Goal: Information Seeking & Learning: Find specific fact

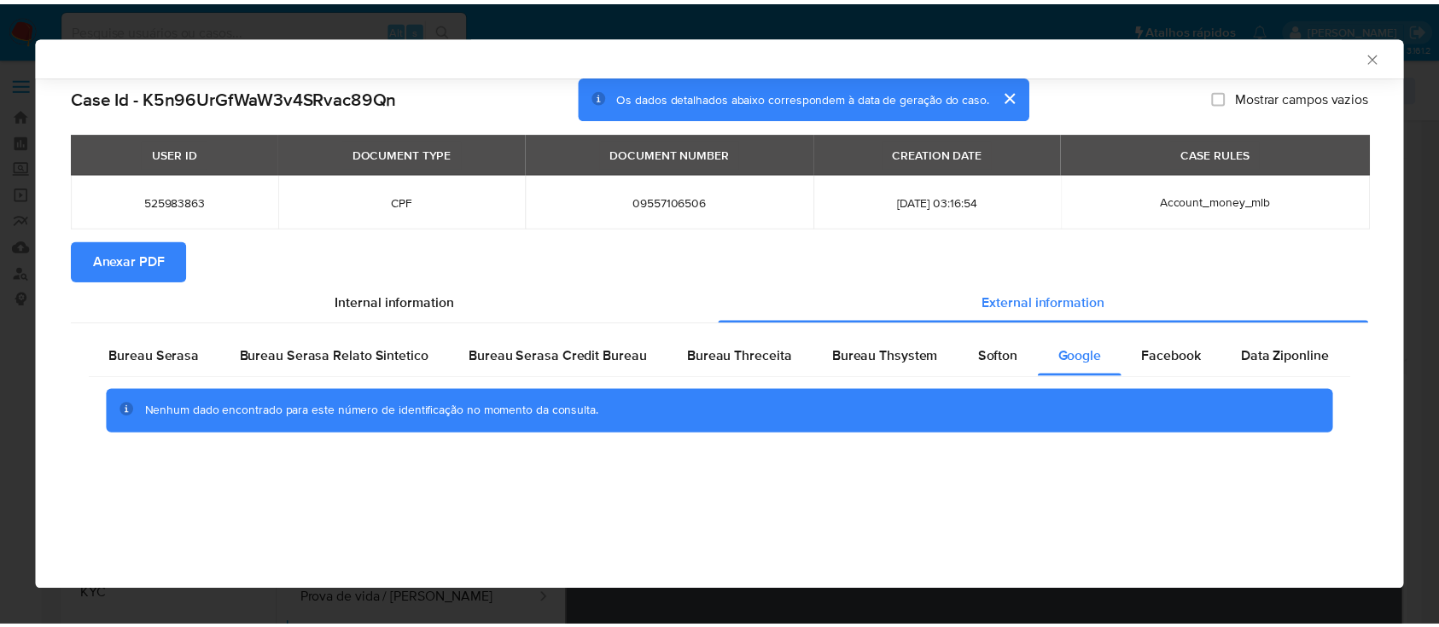
scroll to position [227, 0]
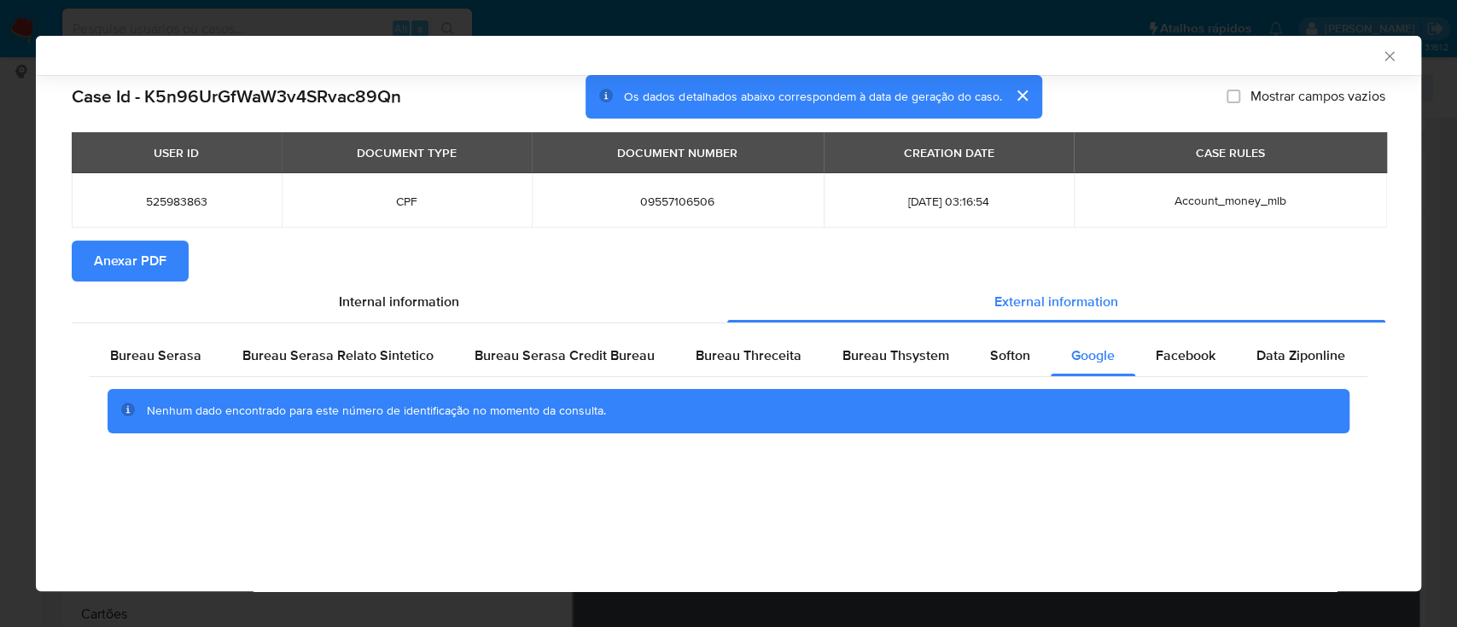
click at [1391, 51] on icon "Fechar a janela" at bounding box center [1389, 56] width 17 height 17
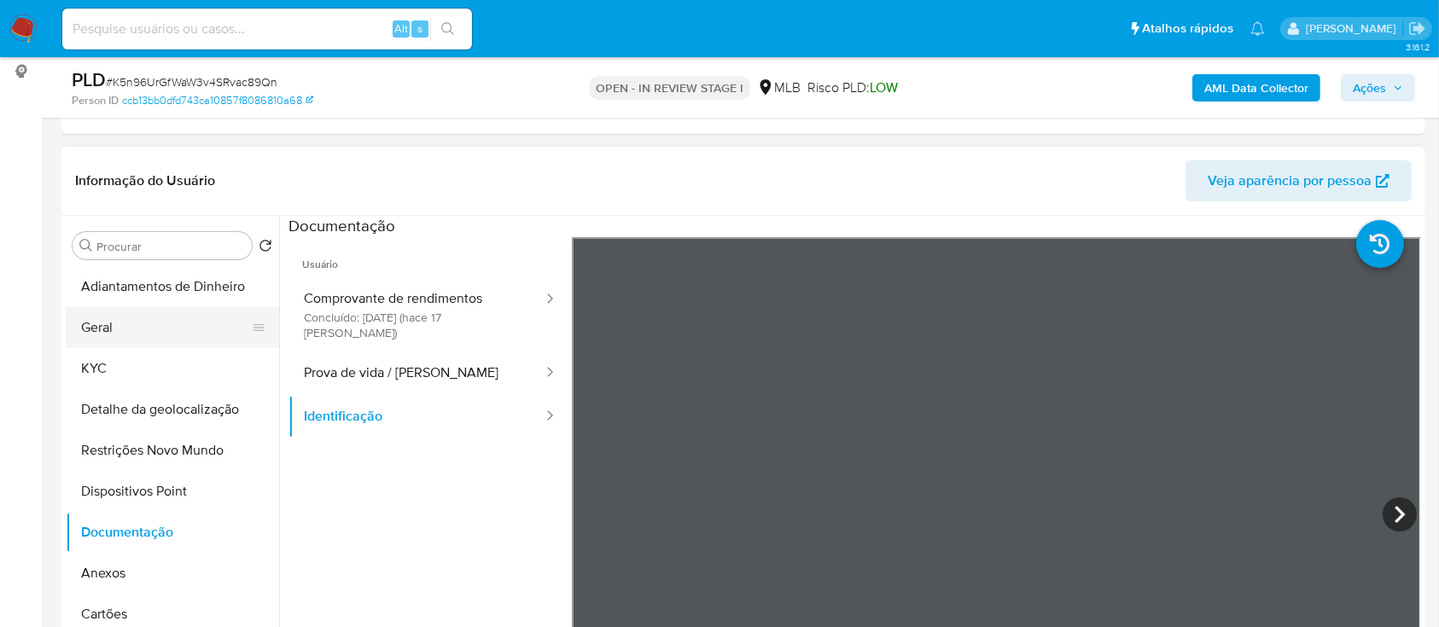
click at [101, 337] on button "Geral" at bounding box center [166, 327] width 200 height 41
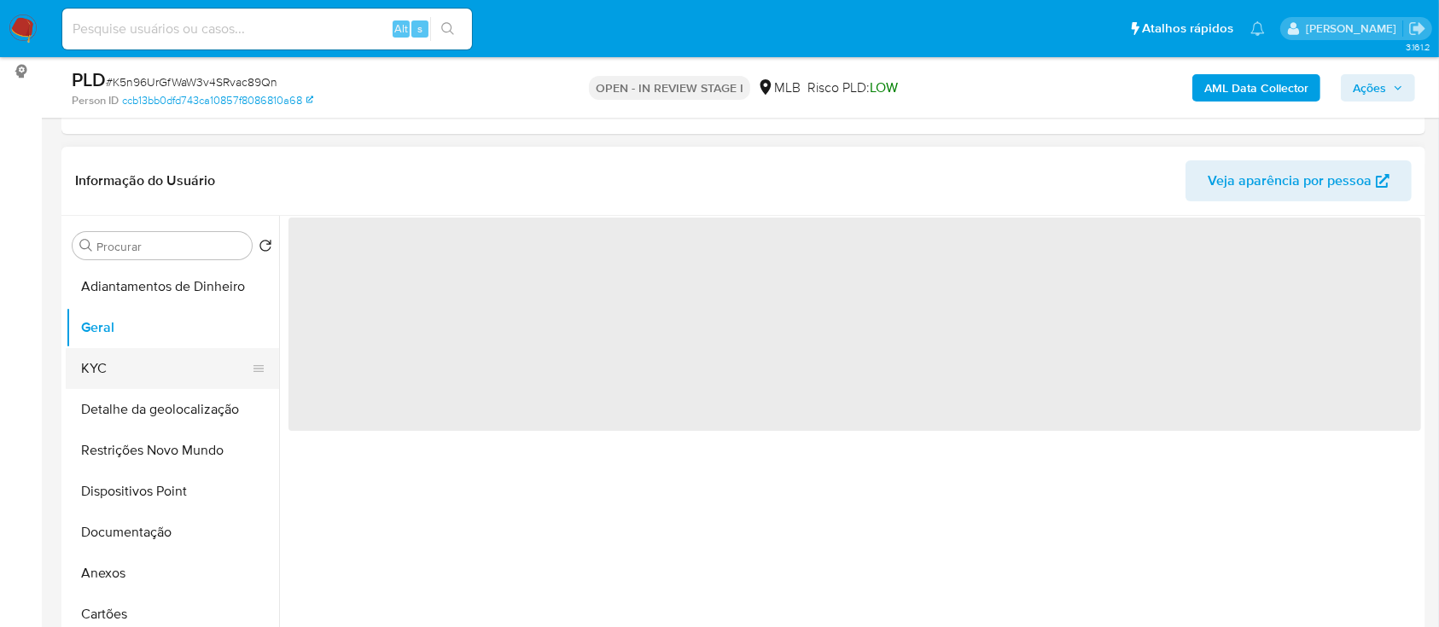
click at [106, 358] on button "KYC" at bounding box center [166, 368] width 200 height 41
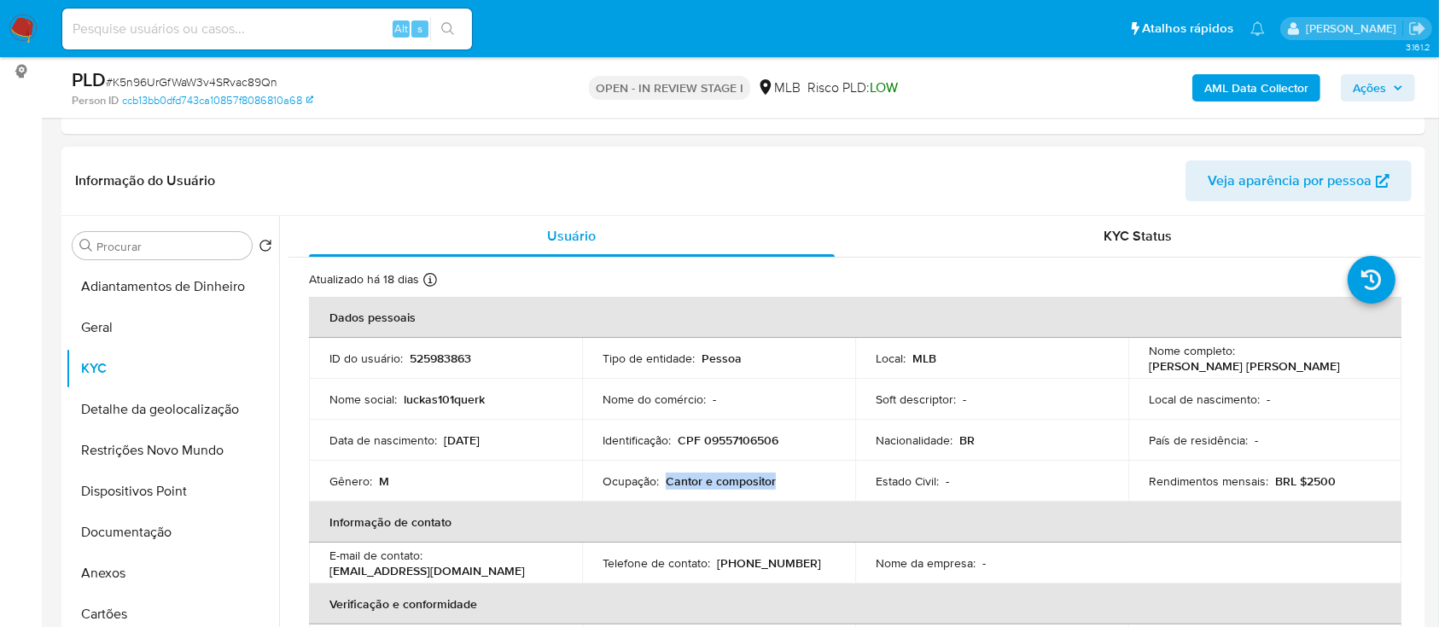
drag, startPoint x: 777, startPoint y: 474, endPoint x: 677, endPoint y: 484, distance: 100.3
click at [666, 483] on div "Ocupação : Cantor e compositor" at bounding box center [718, 481] width 232 height 15
copy p "Cantor e compositor"
drag, startPoint x: 498, startPoint y: 440, endPoint x: 450, endPoint y: 436, distance: 48.0
click at [447, 434] on div "Data de nascimento : 10/10/2001" at bounding box center [445, 440] width 232 height 15
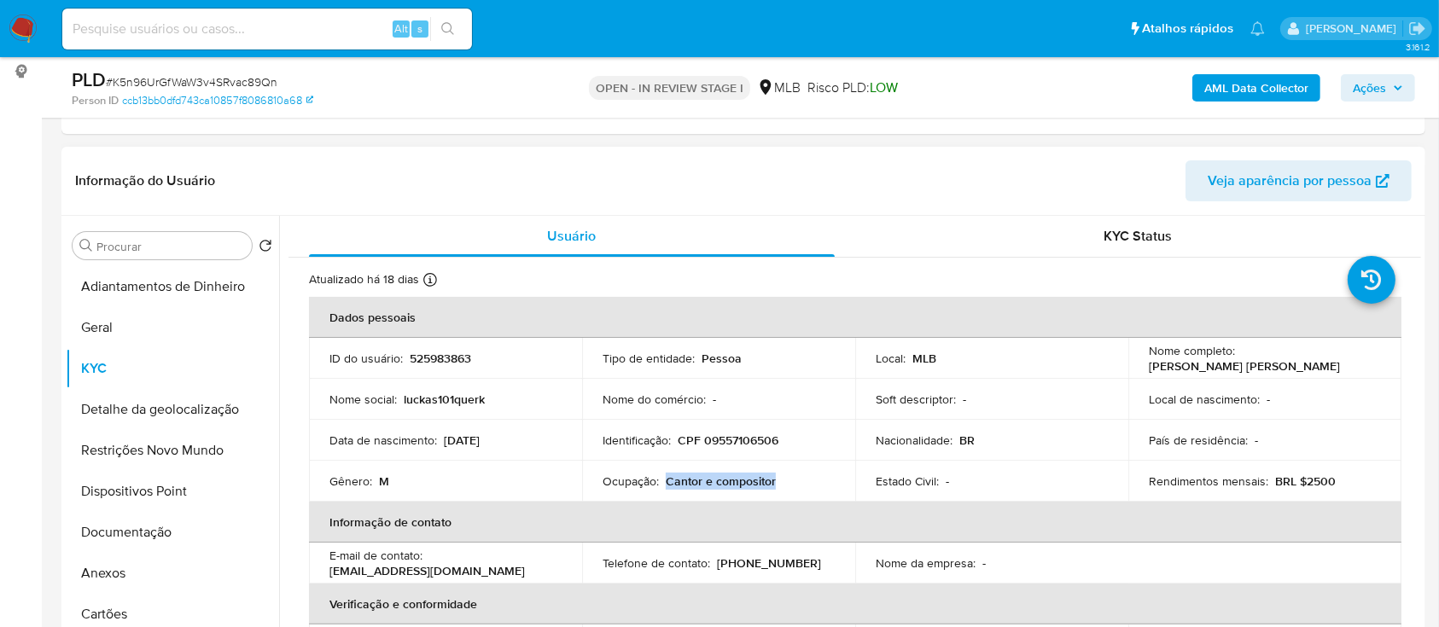
copy p "0/10/2001"
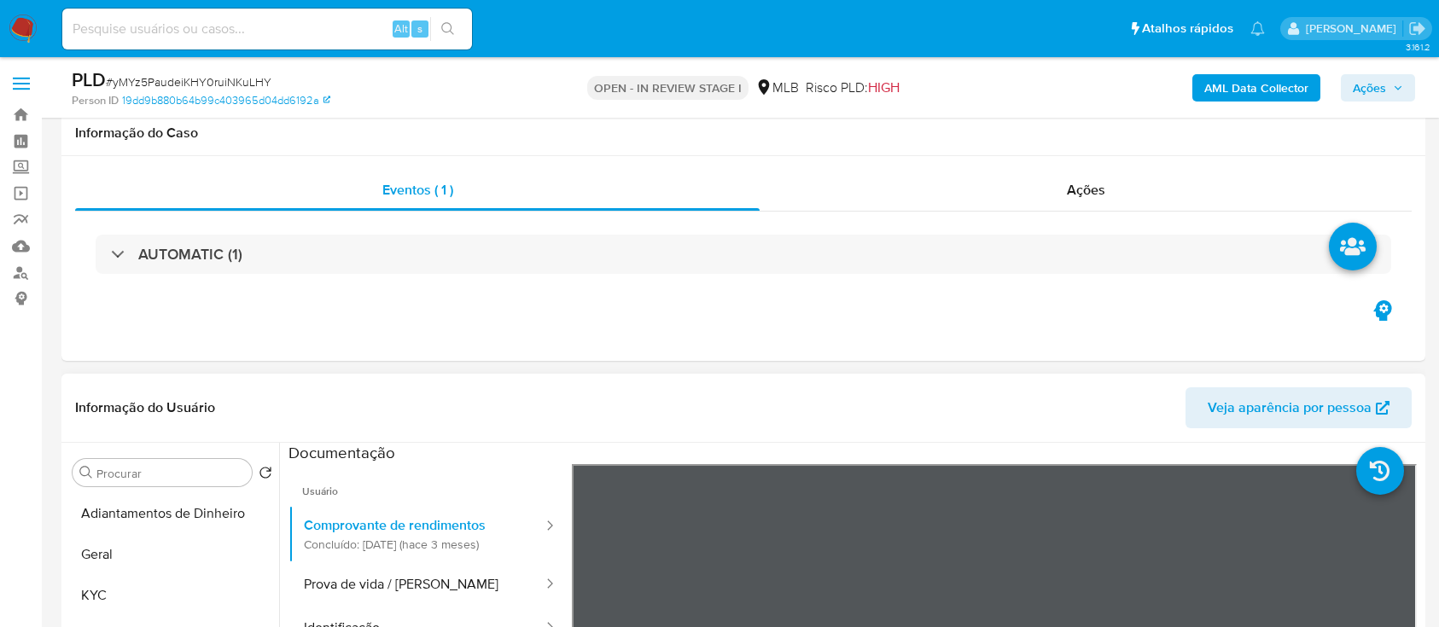
scroll to position [227, 0]
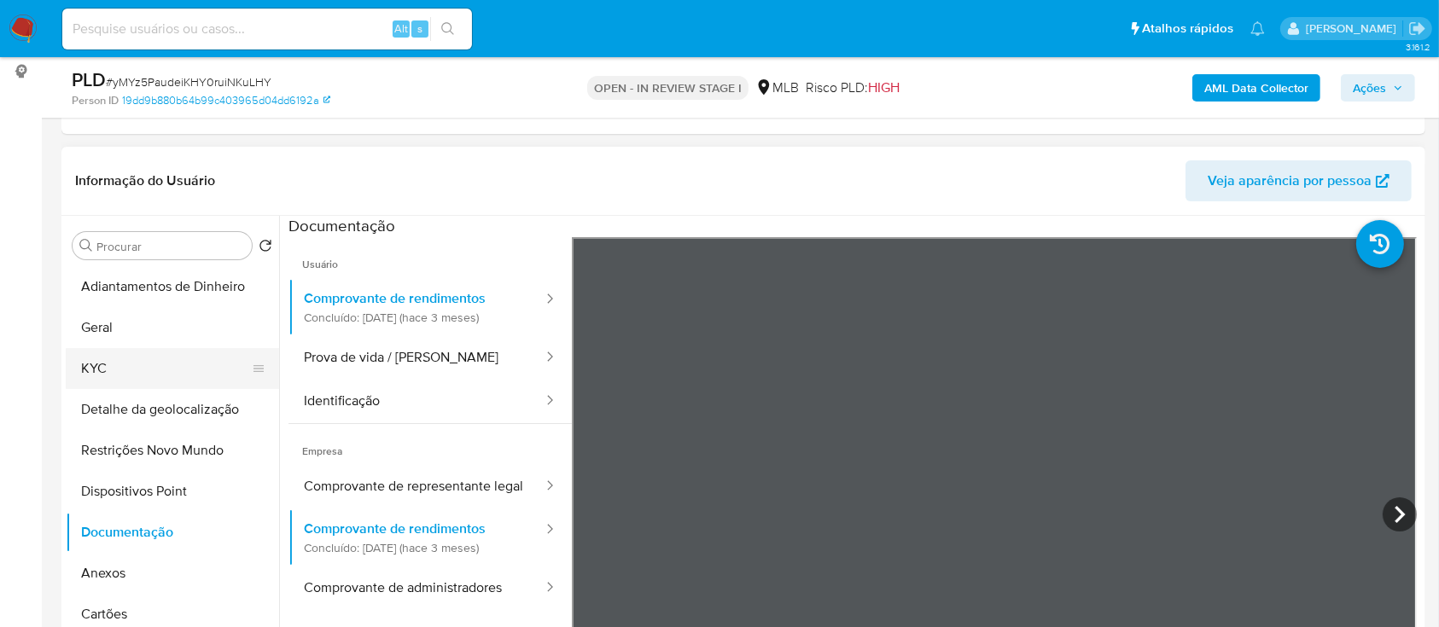
click at [119, 364] on button "KYC" at bounding box center [166, 368] width 200 height 41
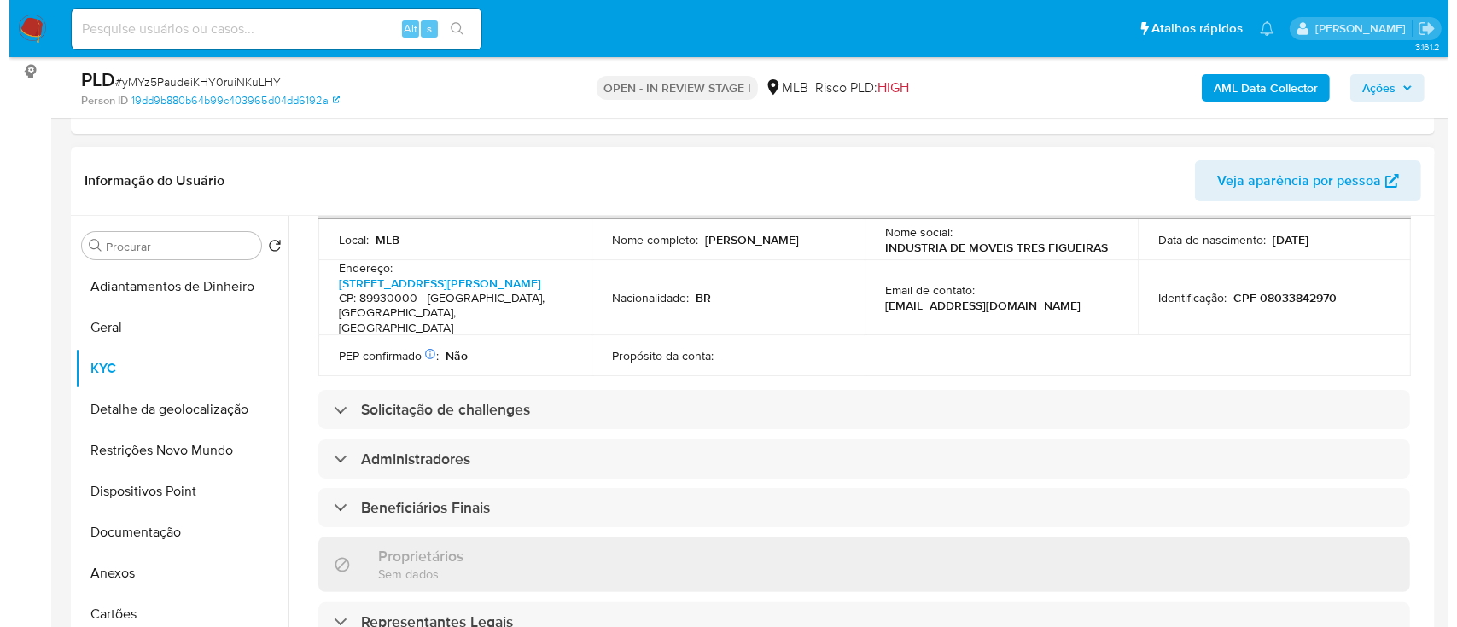
scroll to position [455, 0]
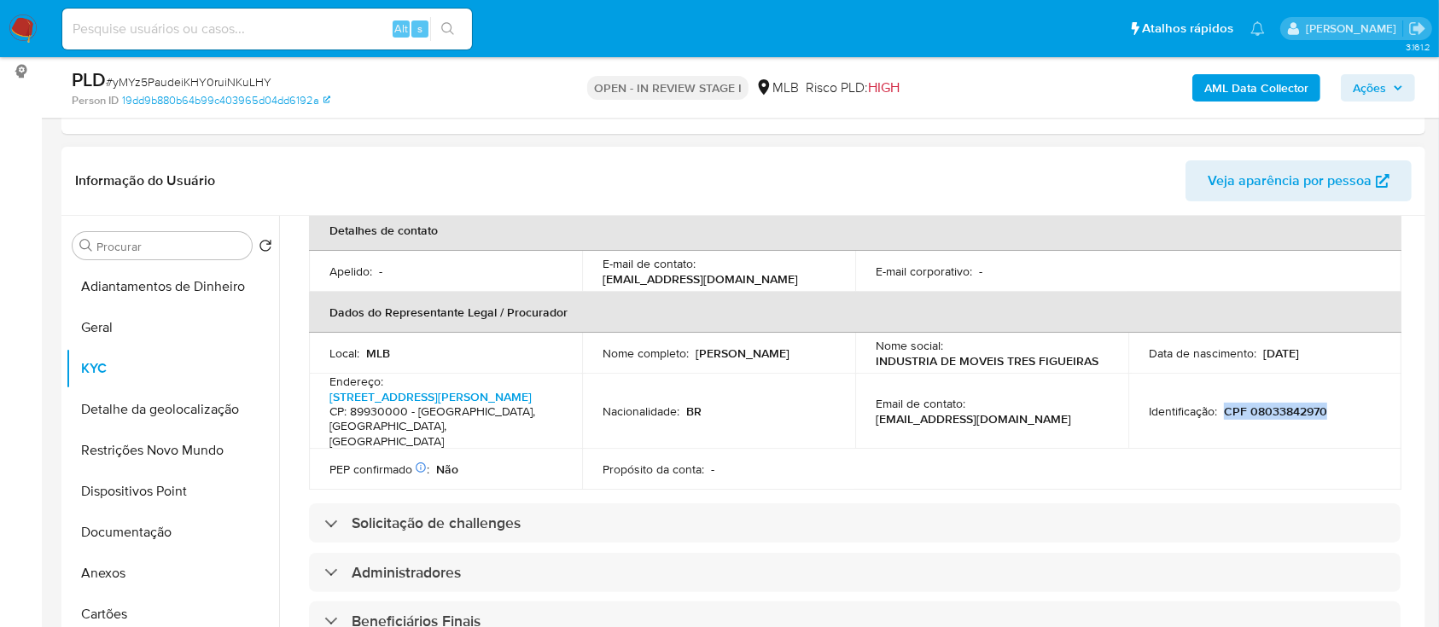
drag, startPoint x: 1318, startPoint y: 385, endPoint x: 1239, endPoint y: 400, distance: 80.0
click at [1222, 404] on div "Identificação : CPF 08033842970" at bounding box center [1265, 411] width 232 height 15
copy p "CPF 08033842970"
click at [1251, 96] on b "AML Data Collector" at bounding box center [1256, 87] width 104 height 27
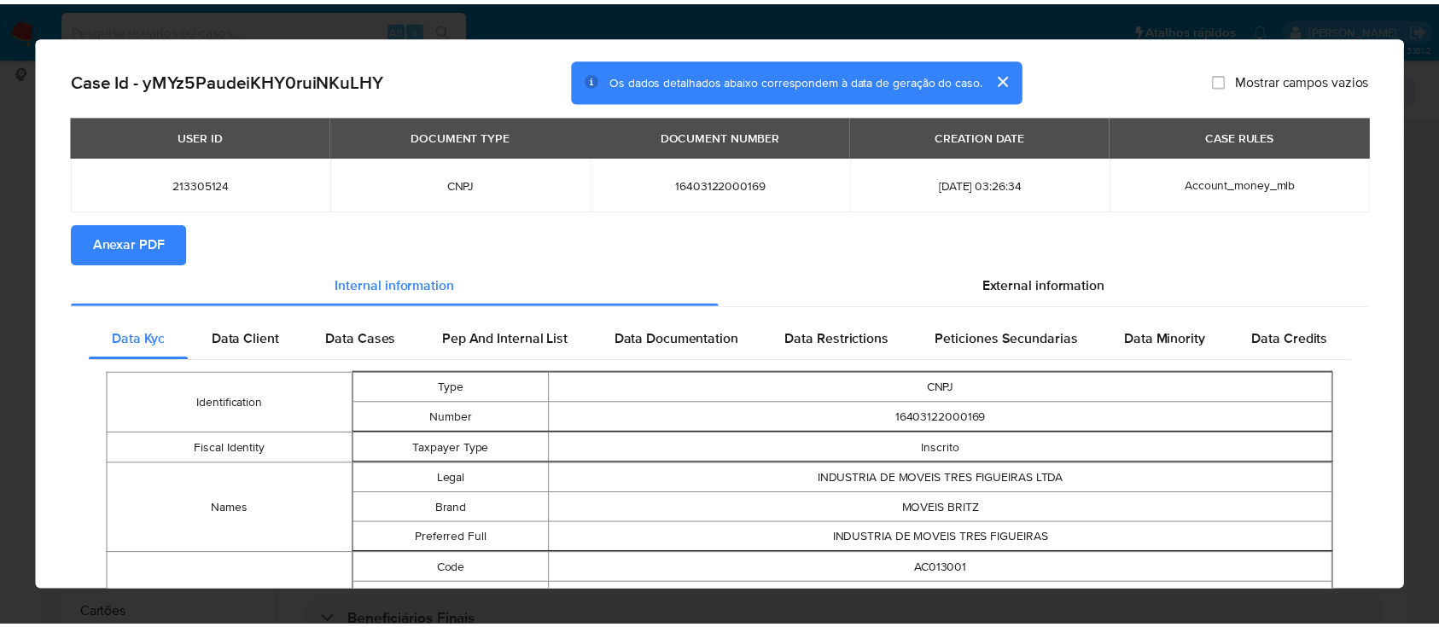
scroll to position [0, 0]
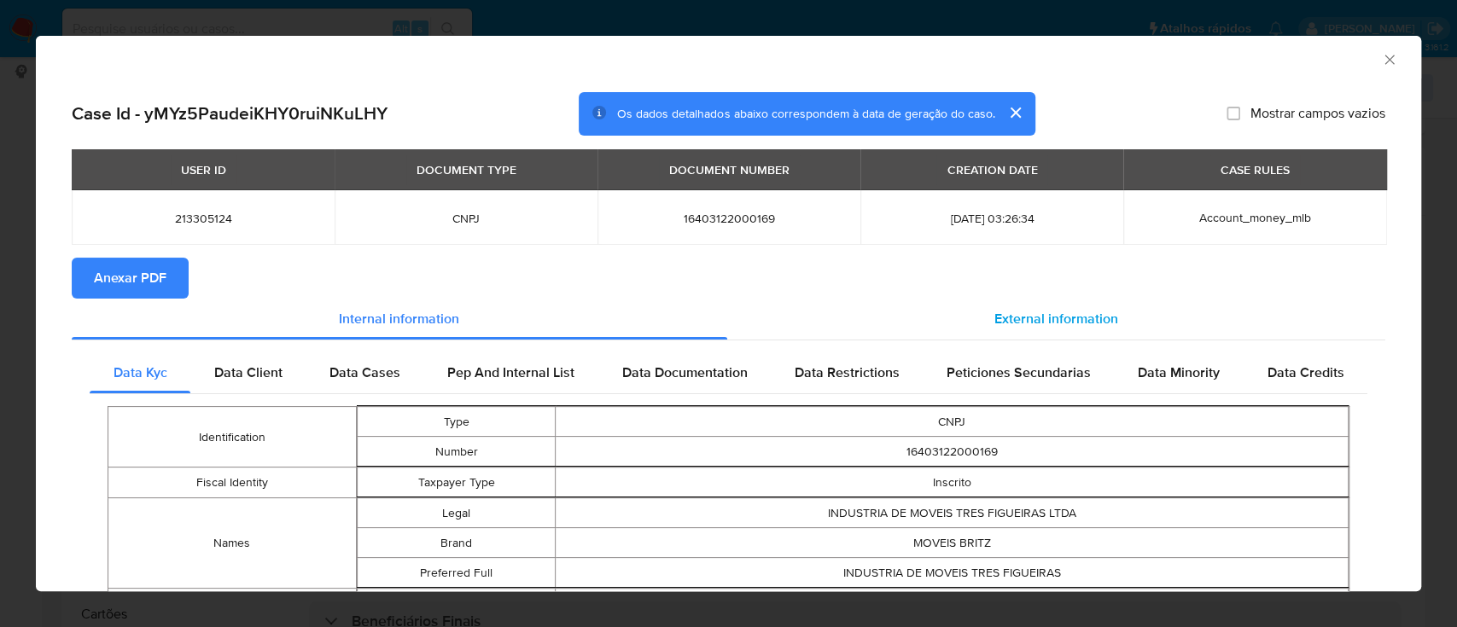
click at [1085, 307] on div "External information" at bounding box center [1056, 319] width 659 height 41
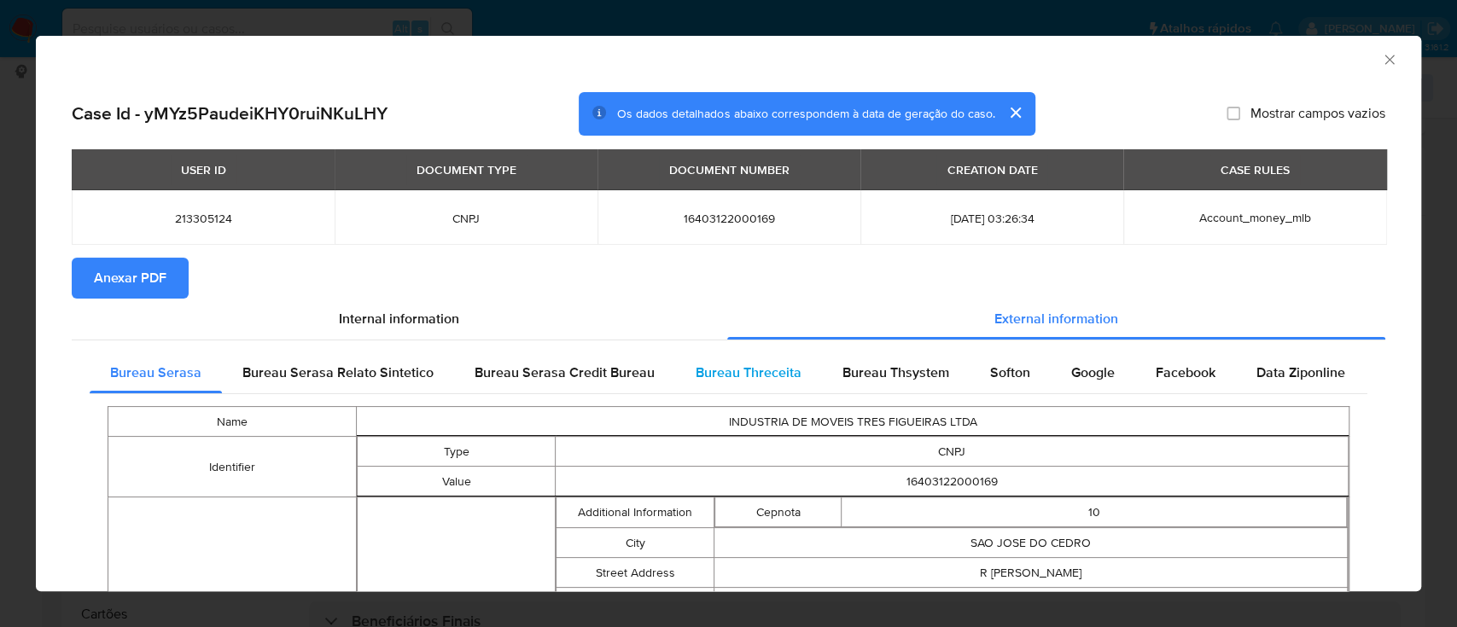
drag, startPoint x: 735, startPoint y: 378, endPoint x: 787, endPoint y: 367, distance: 53.2
click at [737, 377] on span "Bureau Threceita" at bounding box center [748, 373] width 106 height 20
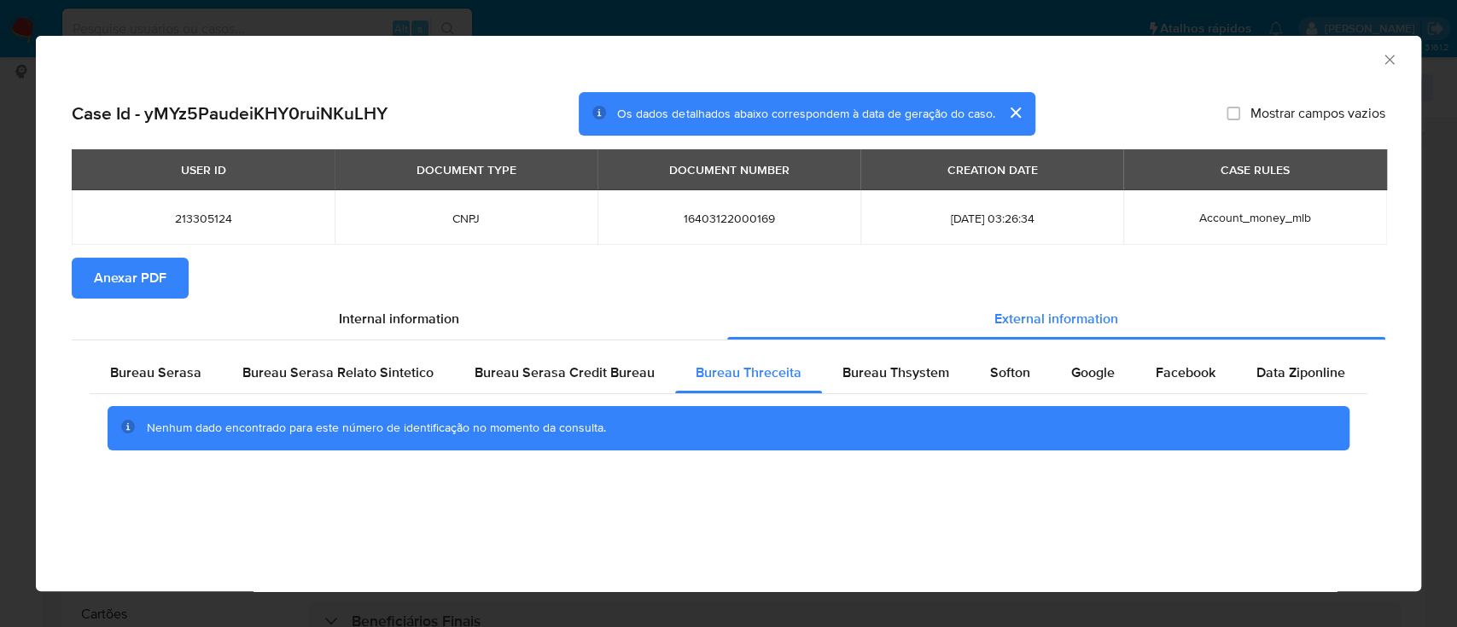
click at [216, 67] on div "AML Data Collector" at bounding box center [728, 57] width 1385 height 43
click at [891, 364] on span "Bureau Thsystem" at bounding box center [895, 373] width 107 height 20
drag, startPoint x: 689, startPoint y: 509, endPoint x: 753, endPoint y: 428, distance: 103.3
click at [690, 507] on div "Case Id - yMYz5PaudeiKHY0ruiNKuLHY Os dados detalhados abaixo correspondem à da…" at bounding box center [728, 295] width 1385 height 433
drag, startPoint x: 991, startPoint y: 372, endPoint x: 1003, endPoint y: 377, distance: 13.0
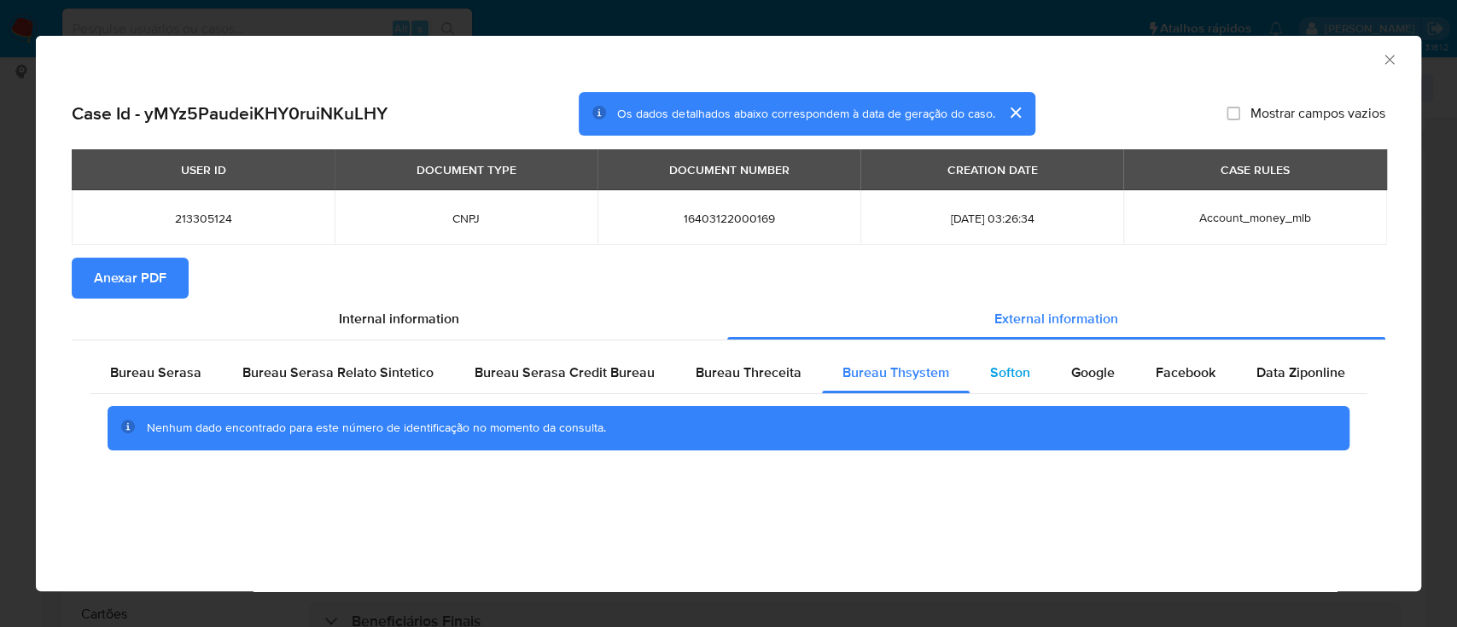
click at [991, 372] on span "Softon" at bounding box center [1010, 373] width 40 height 20
click at [1307, 57] on div "AML Data Collector" at bounding box center [714, 57] width 1333 height 19
click at [1086, 376] on span "Google" at bounding box center [1093, 373] width 44 height 20
click at [1292, 61] on div "AML Data Collector" at bounding box center [714, 57] width 1333 height 19
click at [1393, 55] on icon "Fechar a janela" at bounding box center [1388, 59] width 9 height 9
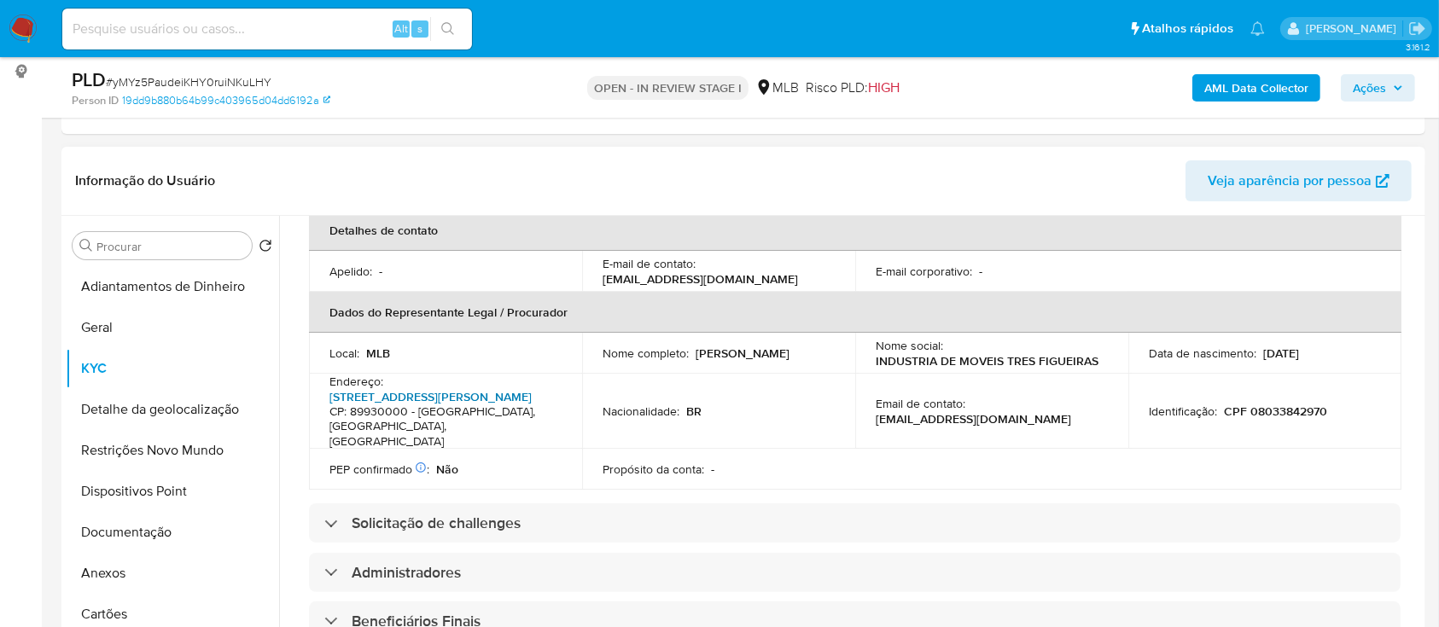
click at [417, 388] on link "Rua Laurindo Zimmer 65, São Domingos" at bounding box center [430, 396] width 202 height 17
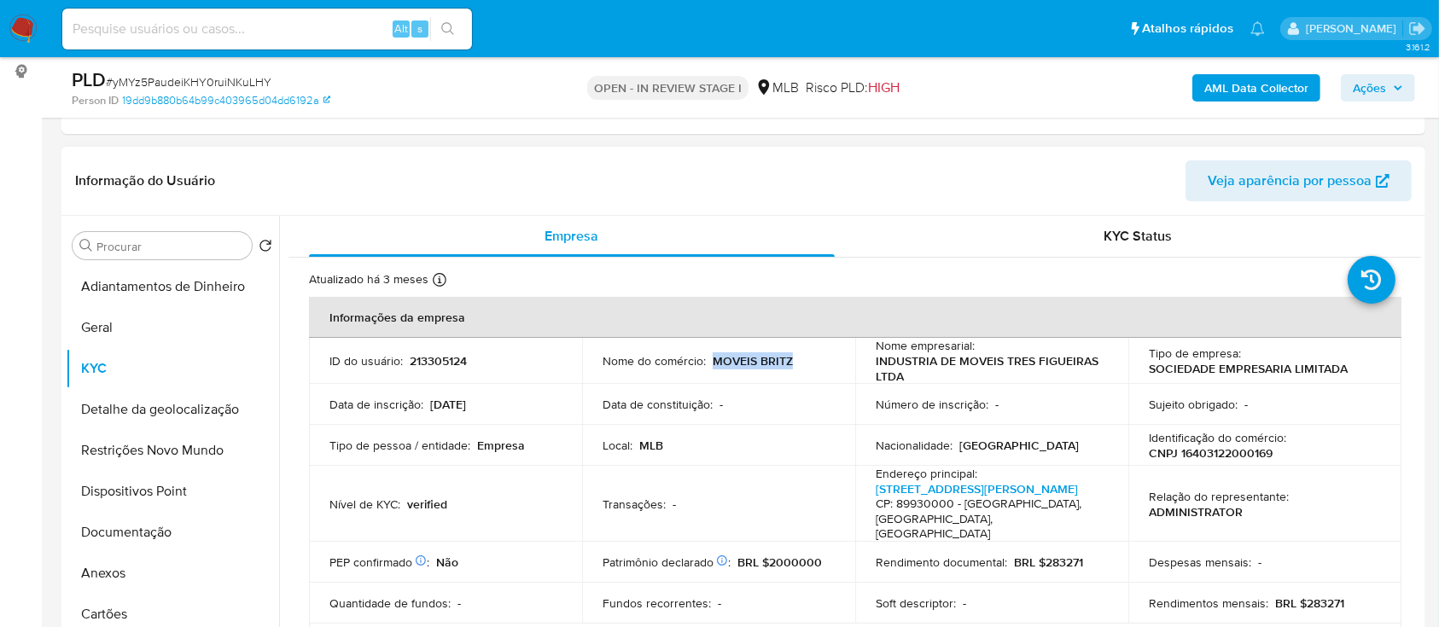
drag, startPoint x: 799, startPoint y: 358, endPoint x: 714, endPoint y: 358, distance: 84.5
click at [714, 357] on div "Nome do comércio : MOVEIS BRITZ" at bounding box center [718, 360] width 232 height 15
copy p "MOVEIS BRITZ"
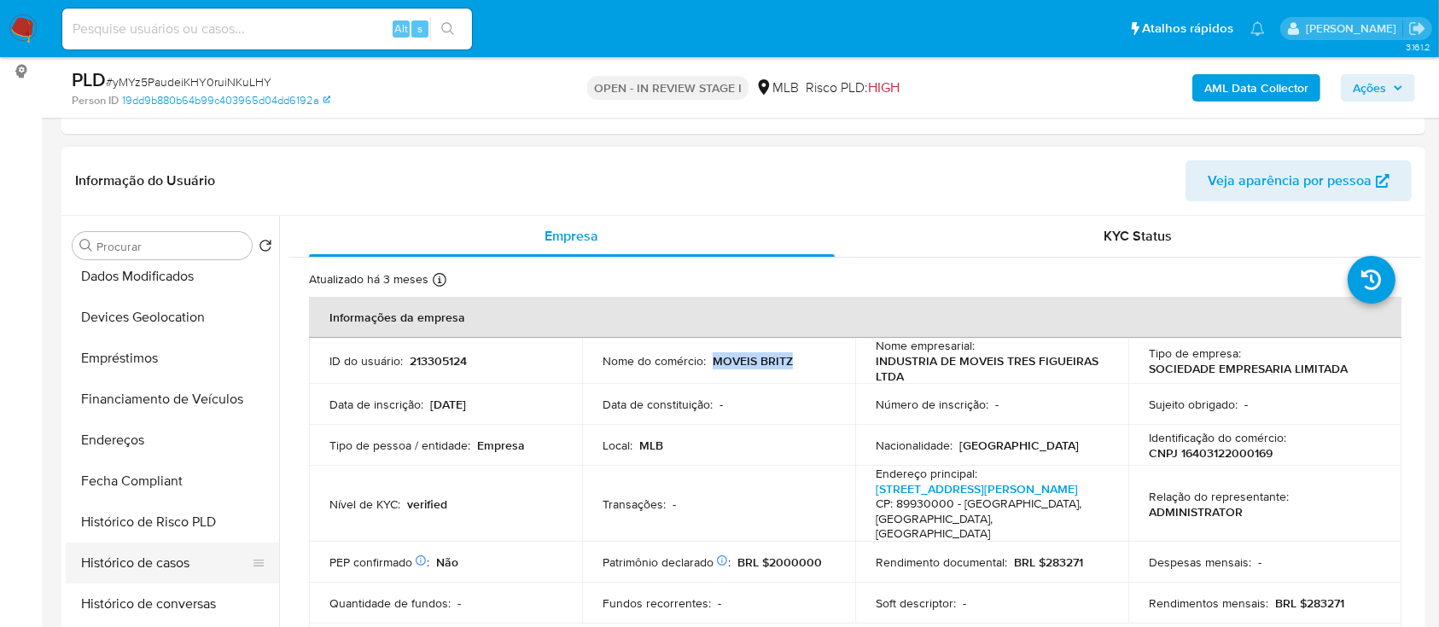
scroll to position [455, 0]
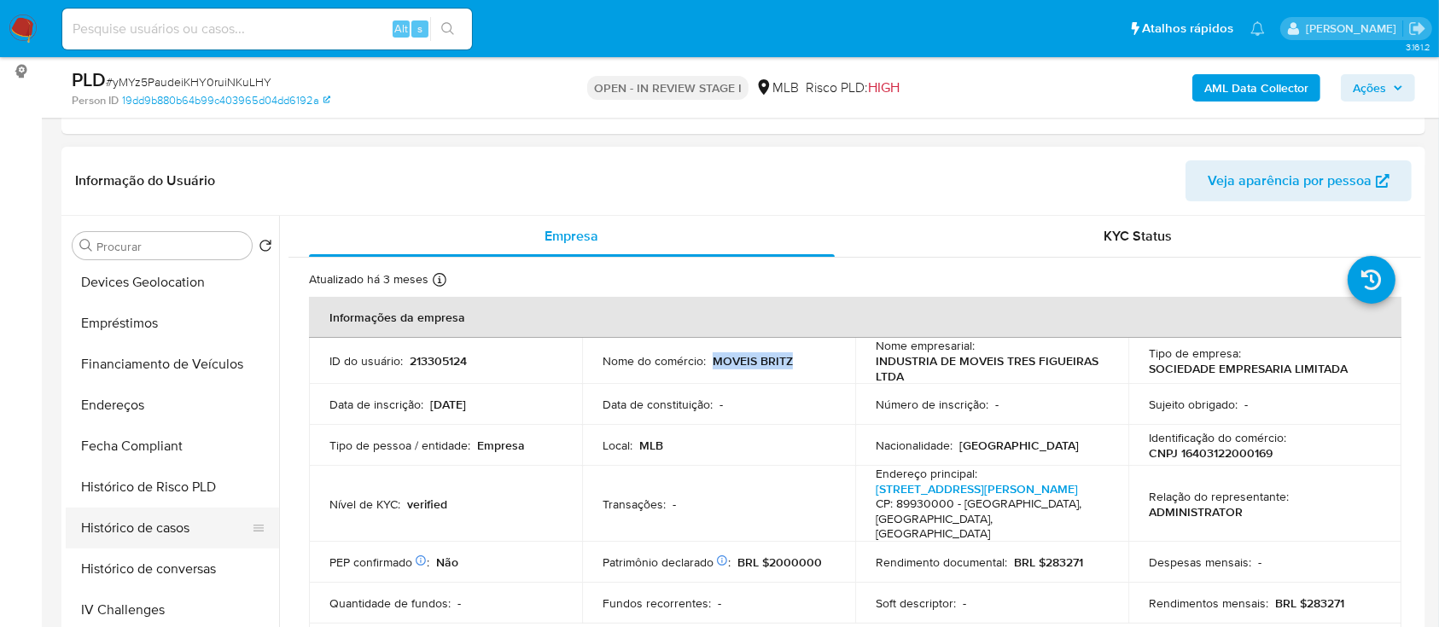
click at [157, 532] on button "Histórico de casos" at bounding box center [166, 528] width 200 height 41
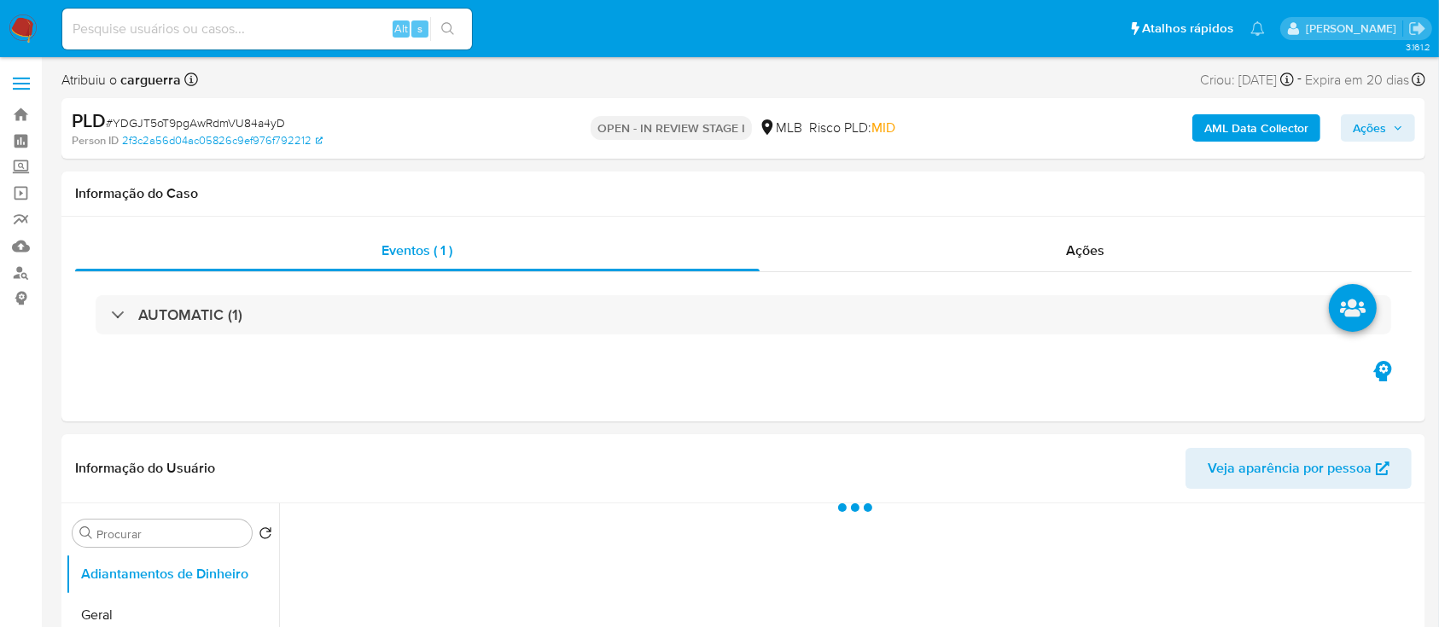
select select "10"
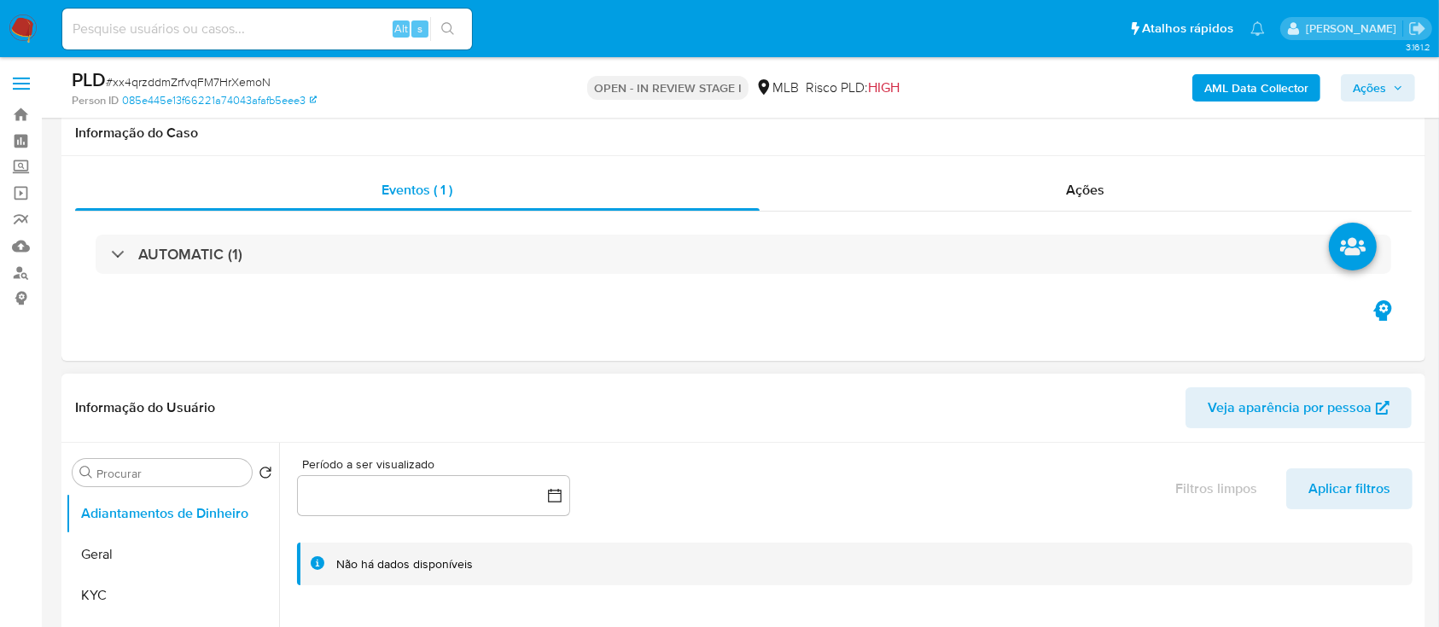
scroll to position [113, 0]
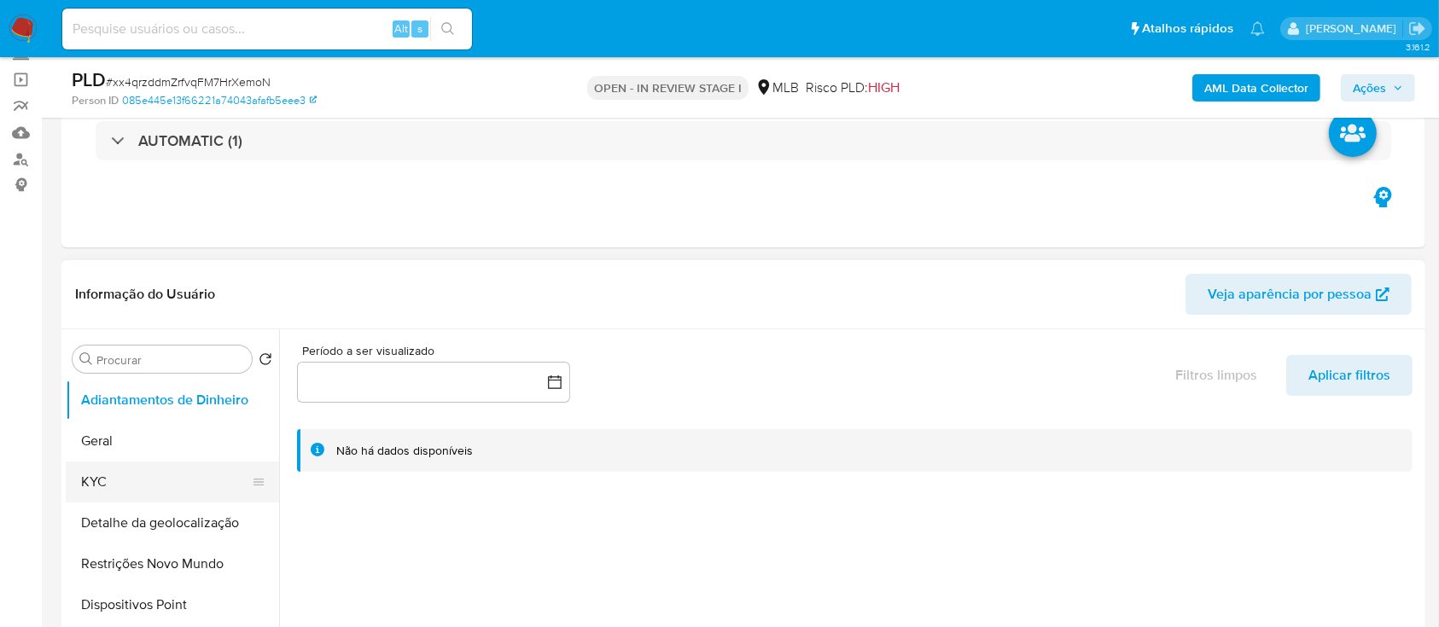
click at [116, 483] on button "KYC" at bounding box center [166, 482] width 200 height 41
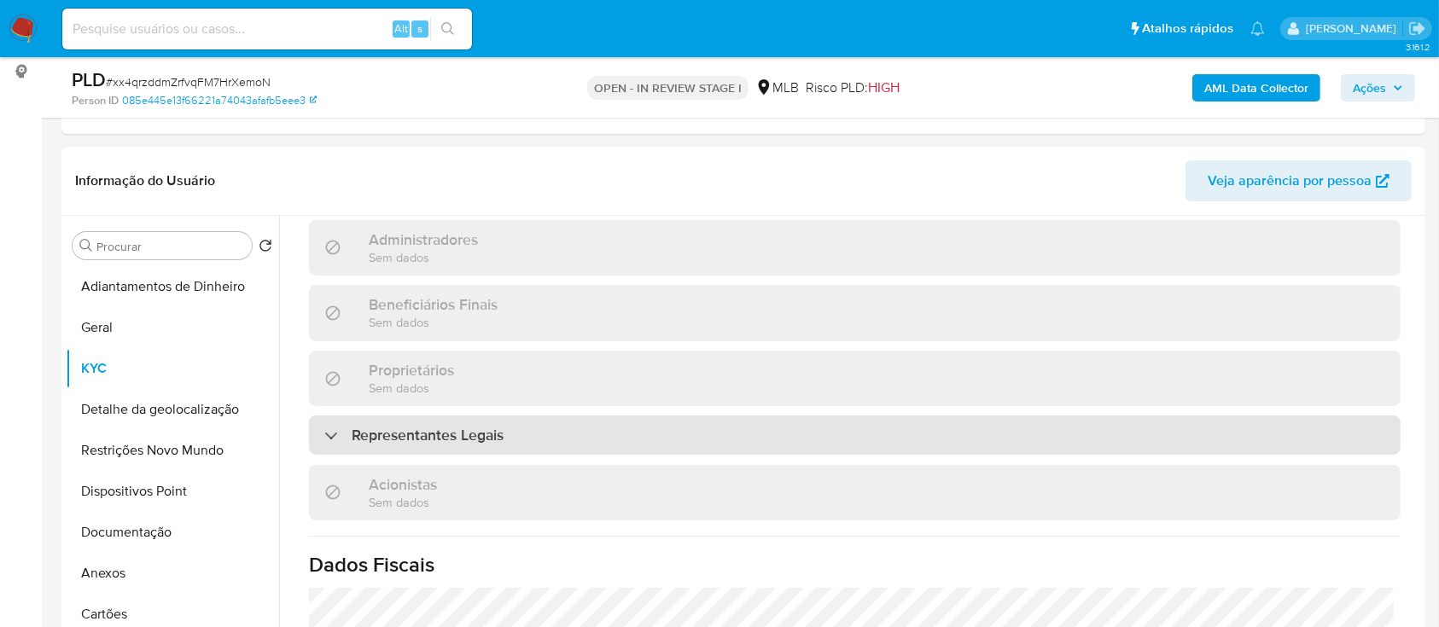
scroll to position [796, 0]
click at [526, 412] on div "Representantes Legais" at bounding box center [854, 431] width 1091 height 39
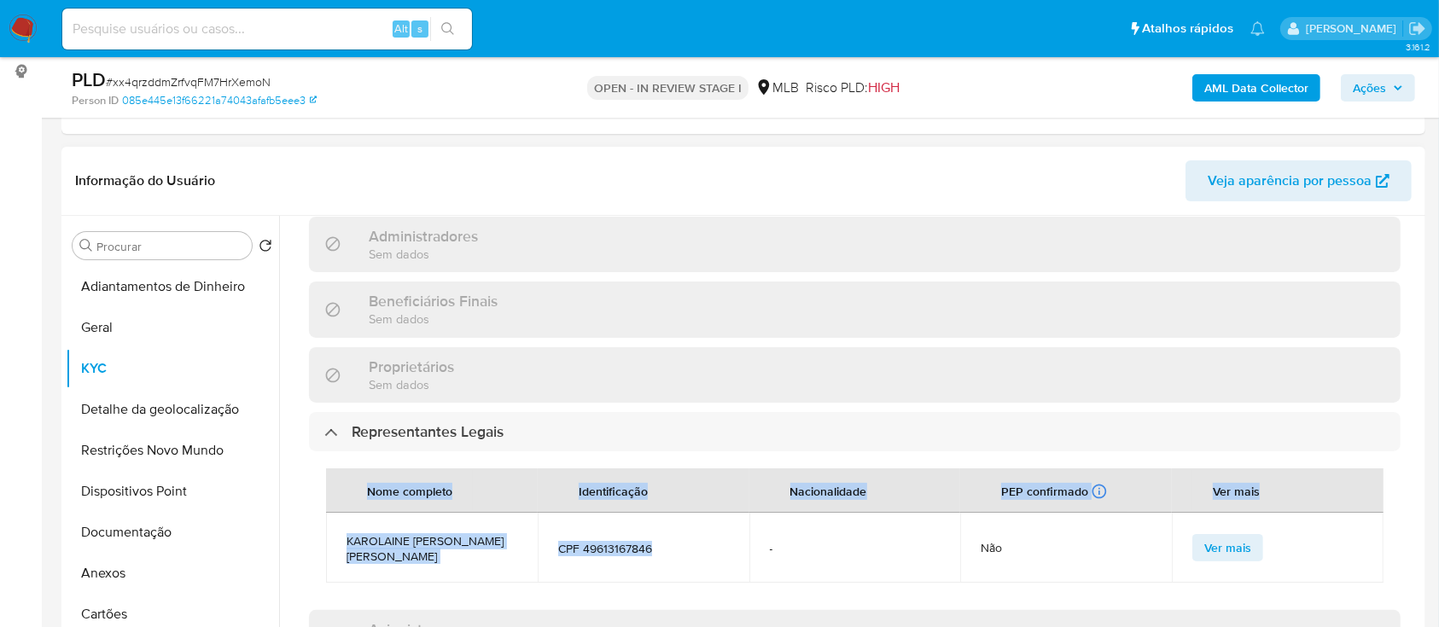
drag, startPoint x: 669, startPoint y: 509, endPoint x: 299, endPoint y: 501, distance: 370.4
click at [299, 501] on div "Atualizado há 3 horas Criado: 27/05/2025 12:52:57 Atualizado: 07/10/2025 06:45:…" at bounding box center [854, 272] width 1132 height 1621
copy table "Nome completo Identificação Nacionalidade PEP confirmado Recuperado de listas i…"
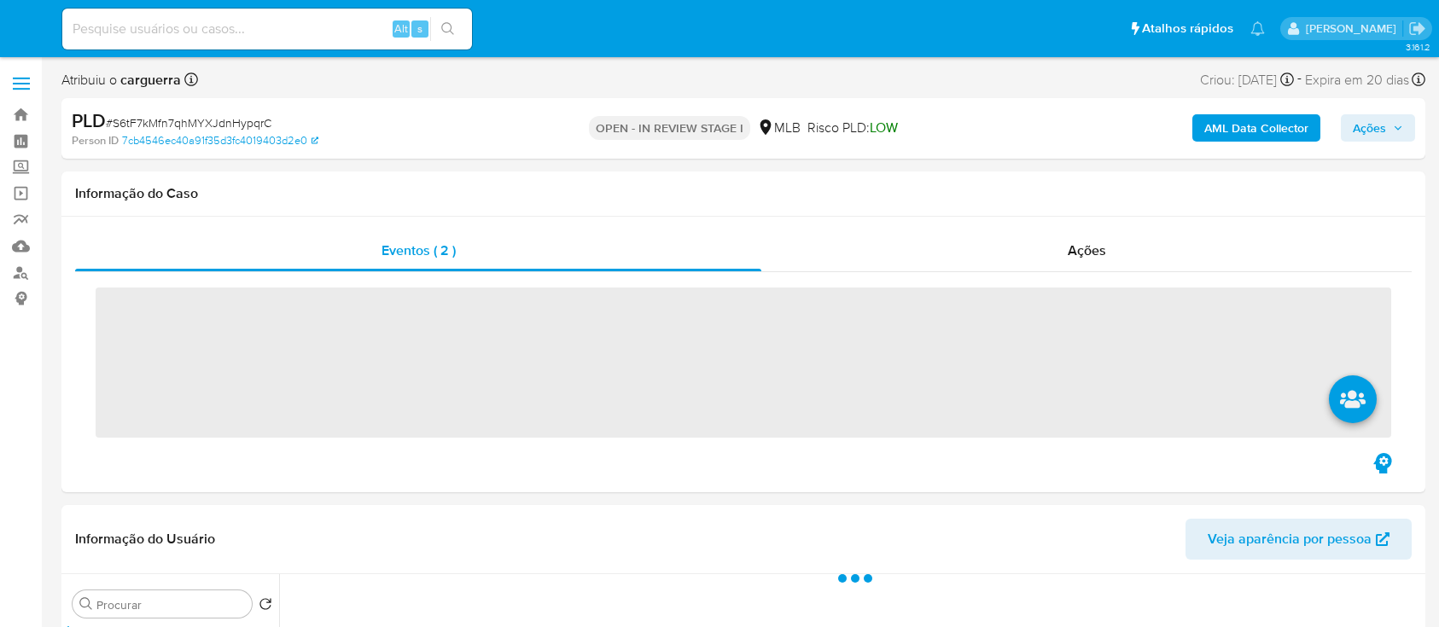
select select "10"
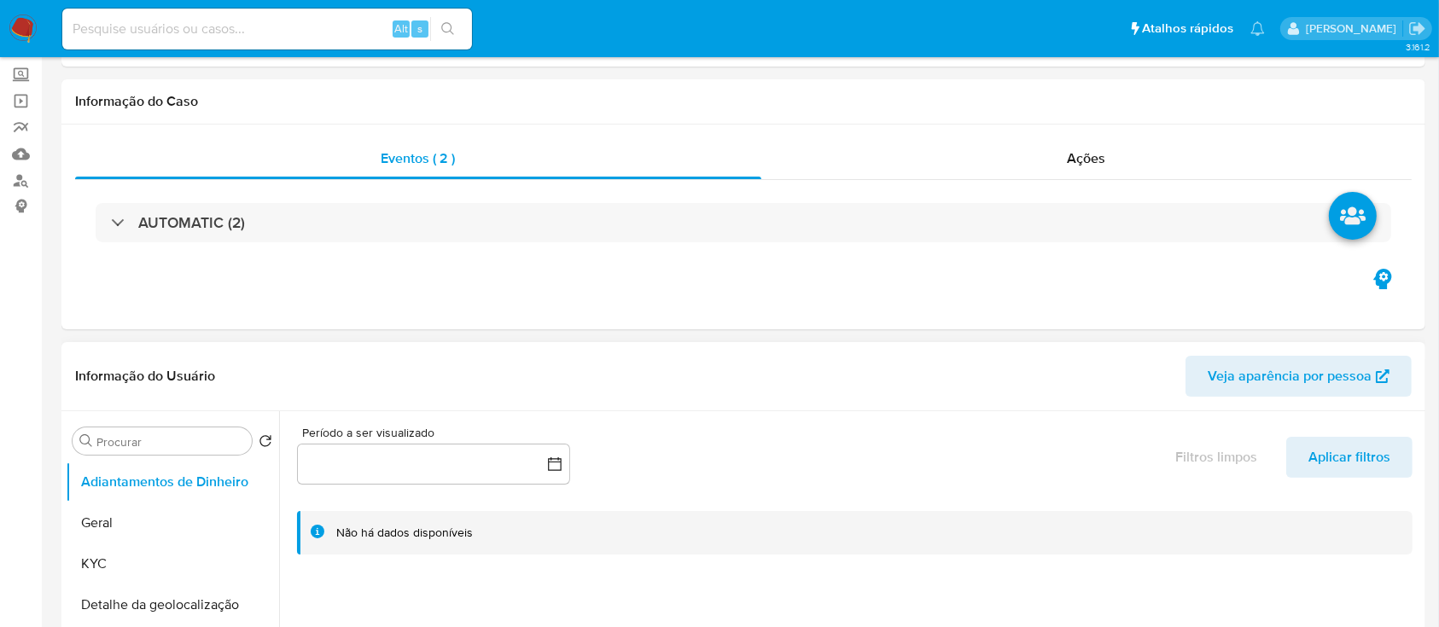
scroll to position [113, 0]
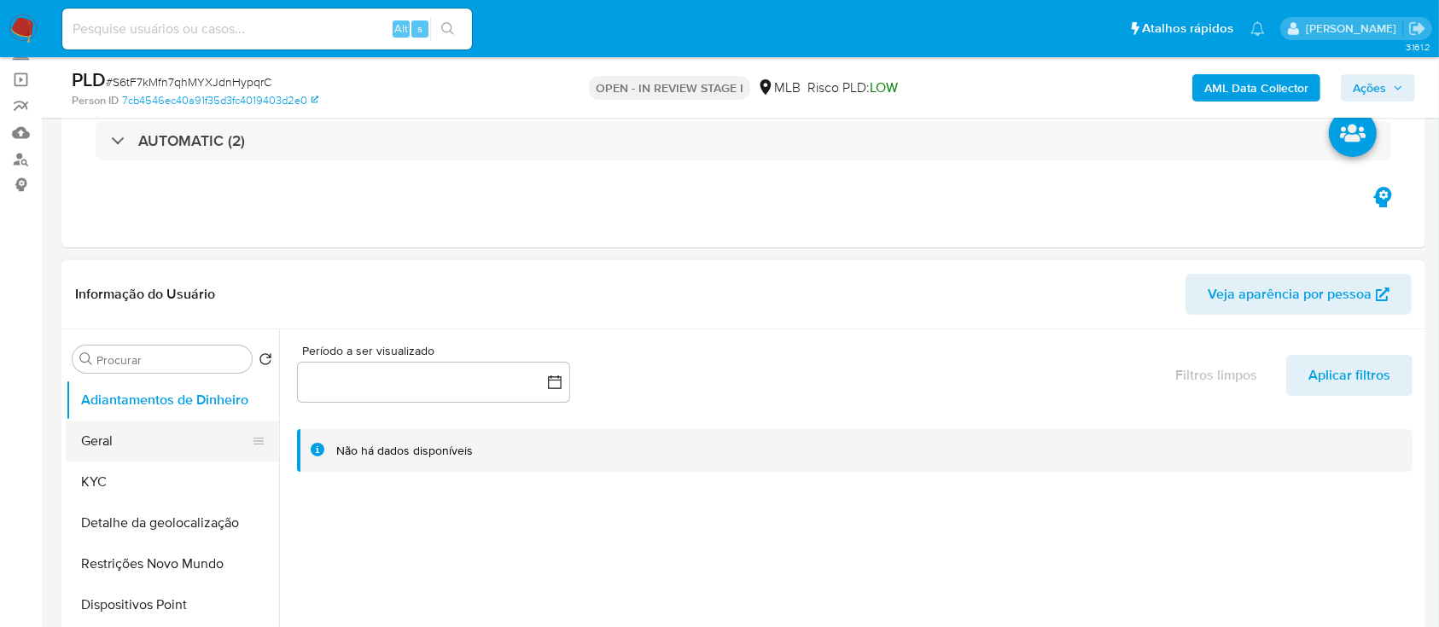
click at [148, 451] on button "Geral" at bounding box center [166, 441] width 200 height 41
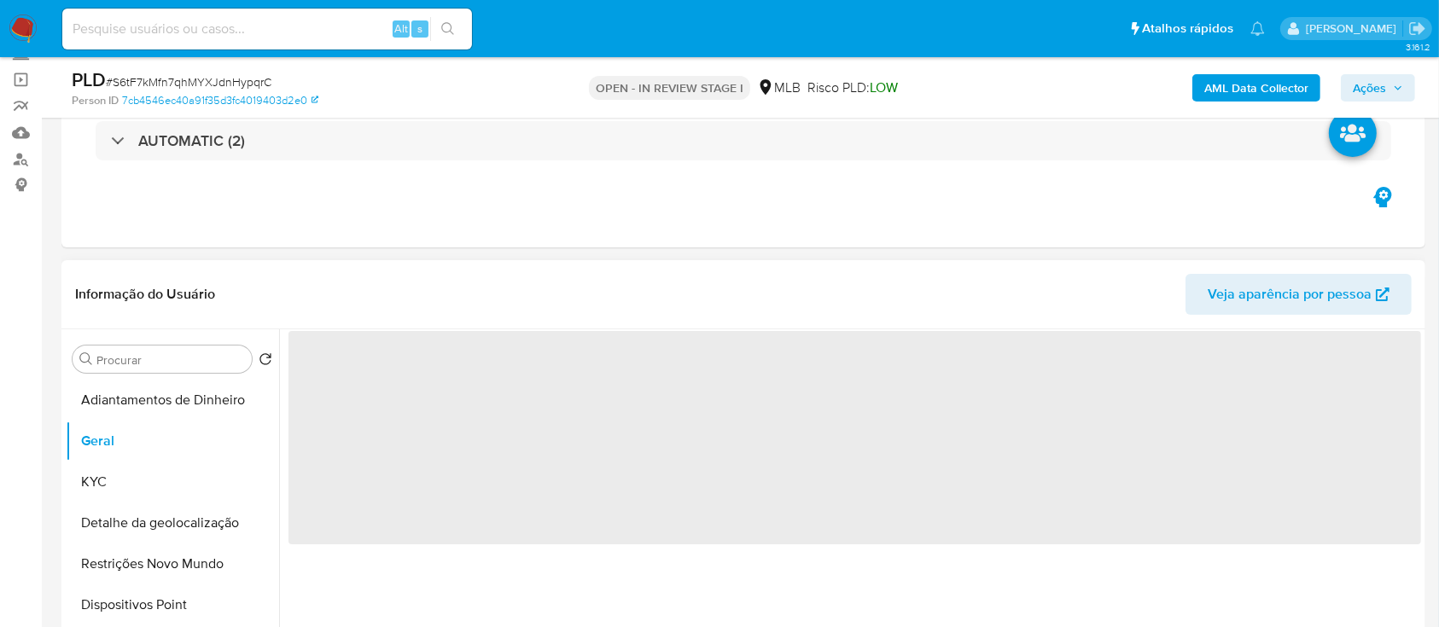
scroll to position [227, 0]
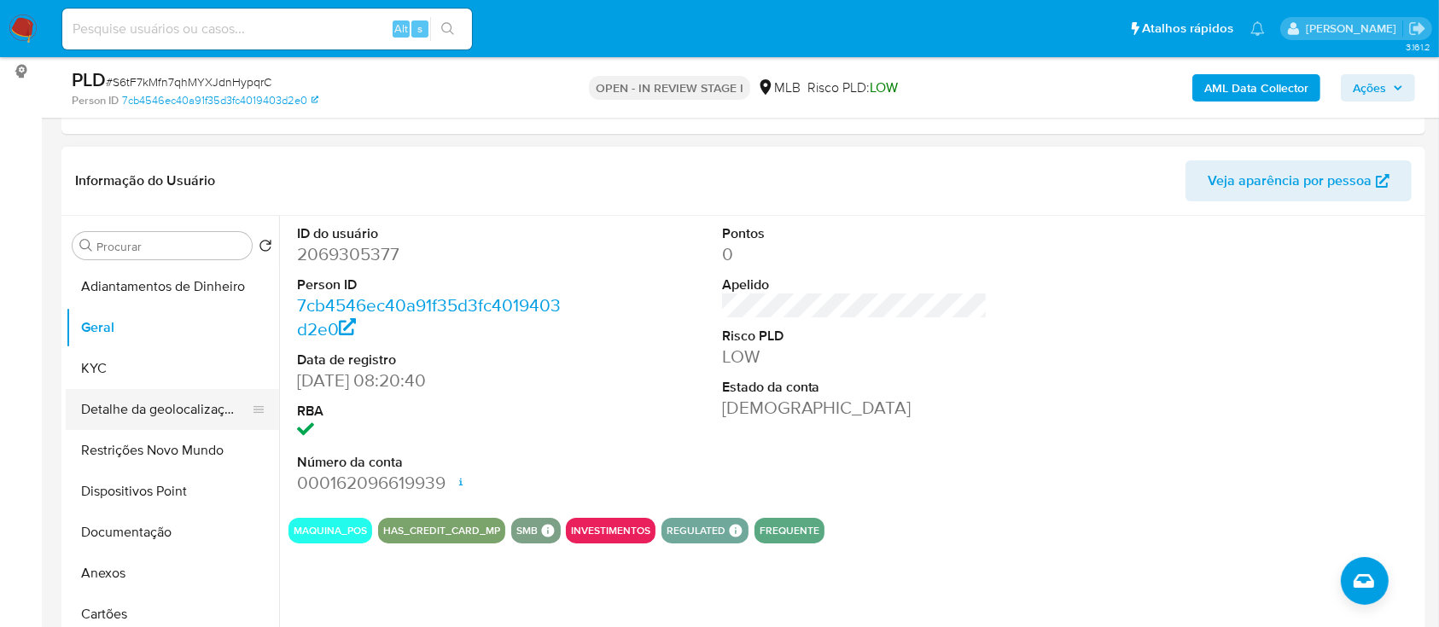
drag, startPoint x: 101, startPoint y: 374, endPoint x: 246, endPoint y: 394, distance: 146.5
click at [100, 375] on button "KYC" at bounding box center [172, 368] width 213 height 41
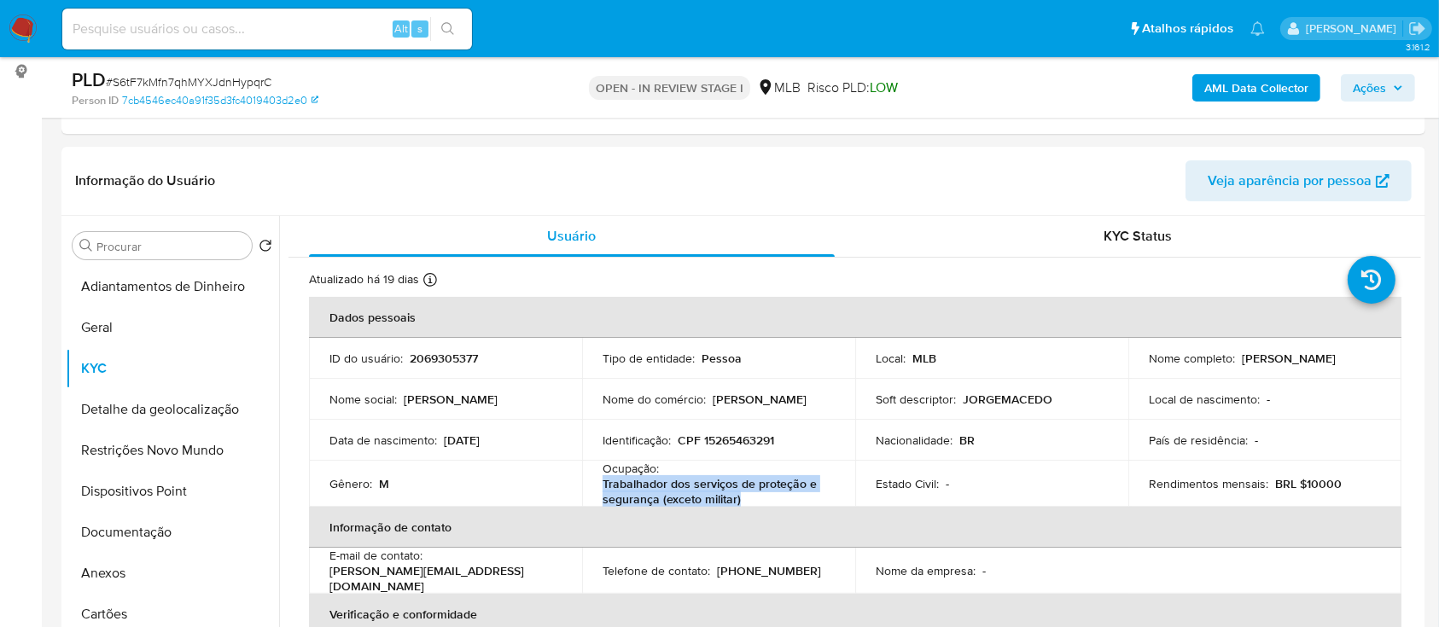
drag, startPoint x: 744, startPoint y: 501, endPoint x: 587, endPoint y: 480, distance: 158.5
click at [587, 480] on td "Ocupação : Trabalhador dos serviços de proteção e segurança (exceto militar)" at bounding box center [718, 484] width 273 height 46
copy p "Trabalhador dos serviços de proteção e segurança (exceto militar)"
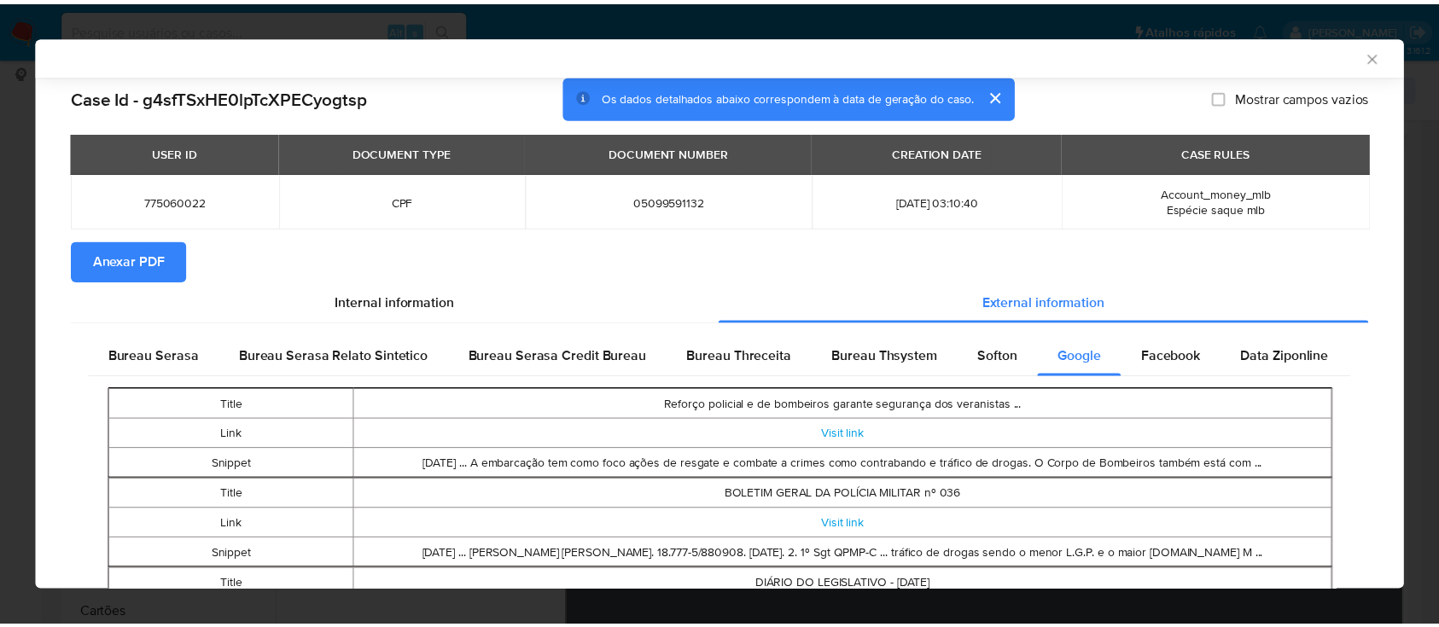
scroll to position [109, 0]
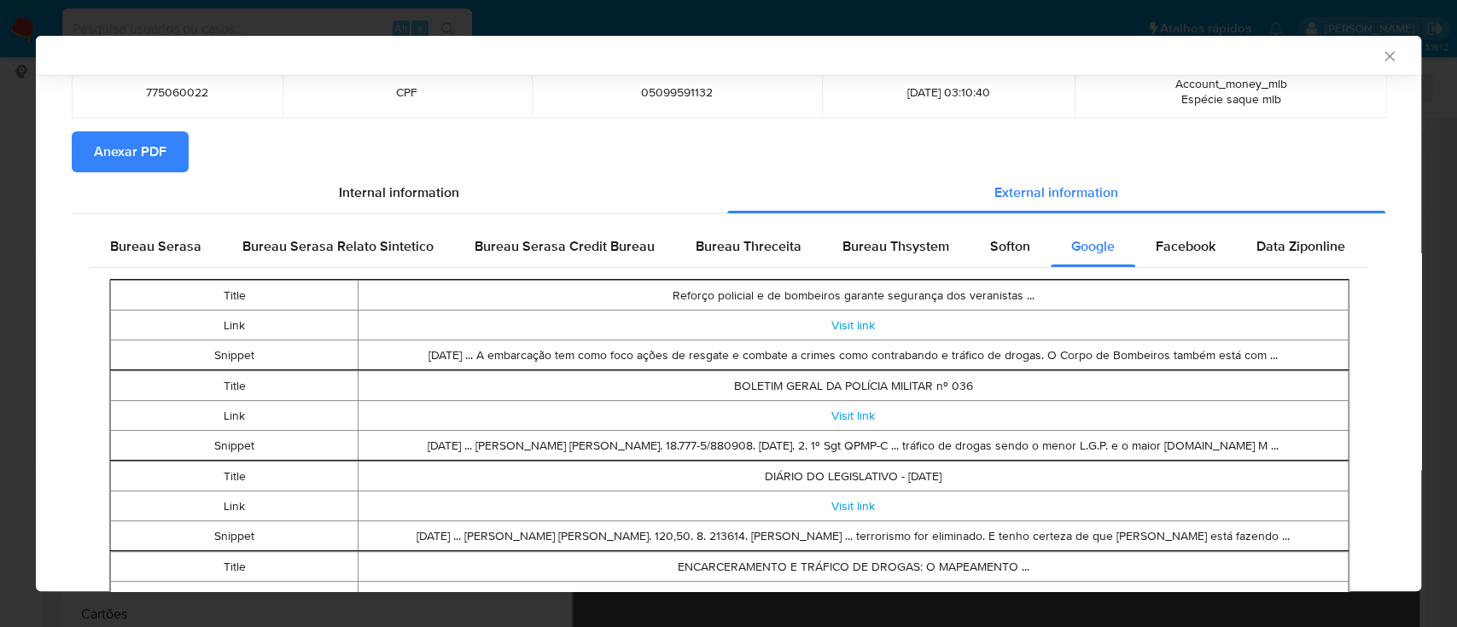
click at [1381, 61] on icon "Fechar a janela" at bounding box center [1389, 56] width 17 height 17
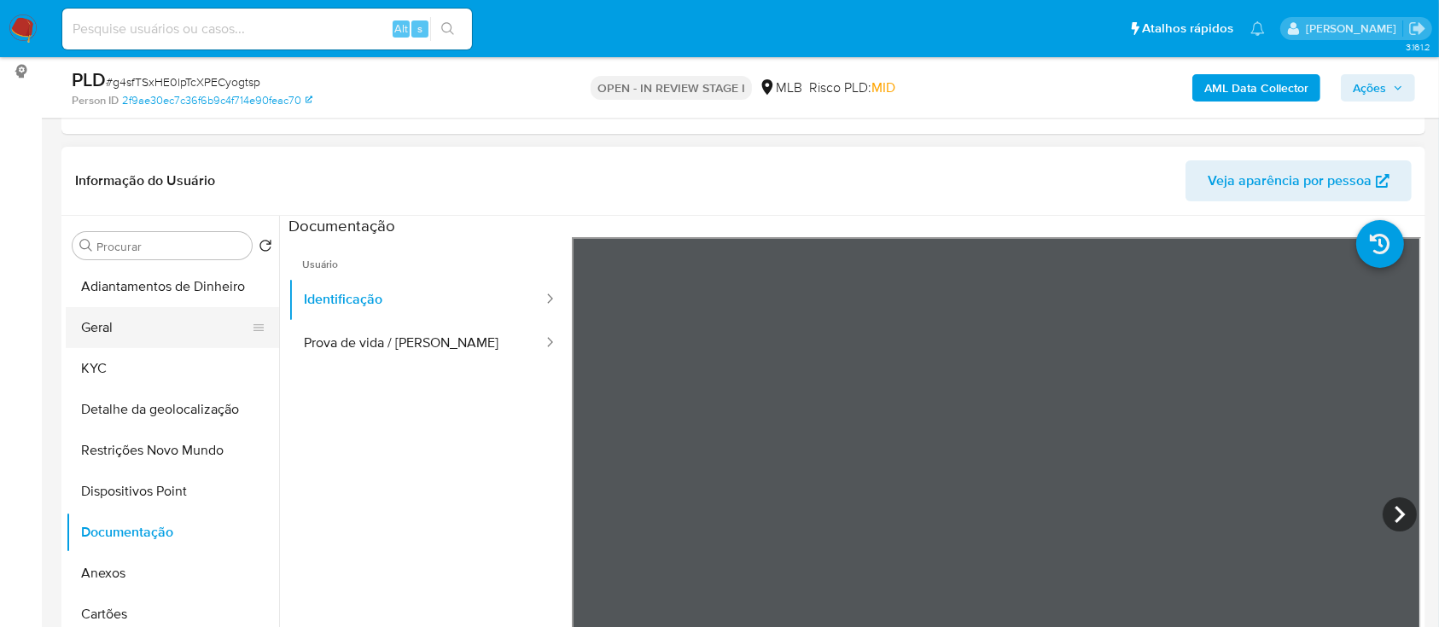
click at [119, 334] on button "Geral" at bounding box center [166, 327] width 200 height 41
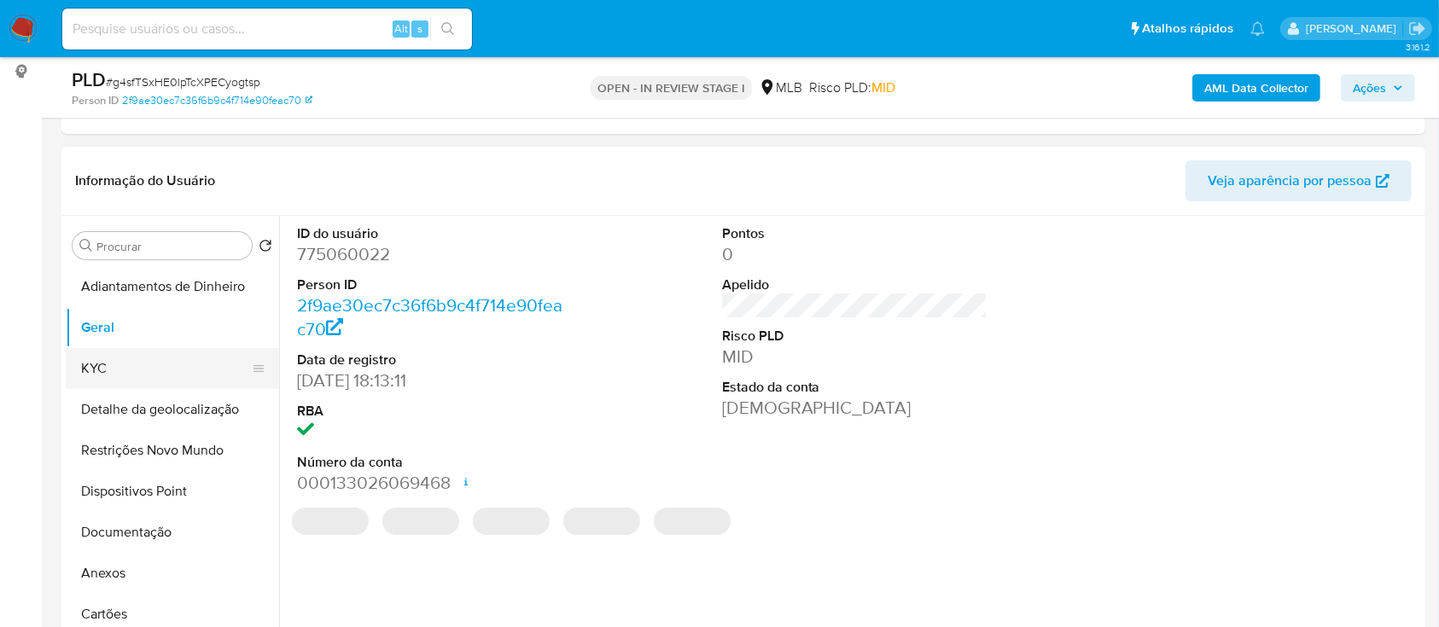
click at [131, 367] on button "KYC" at bounding box center [166, 368] width 200 height 41
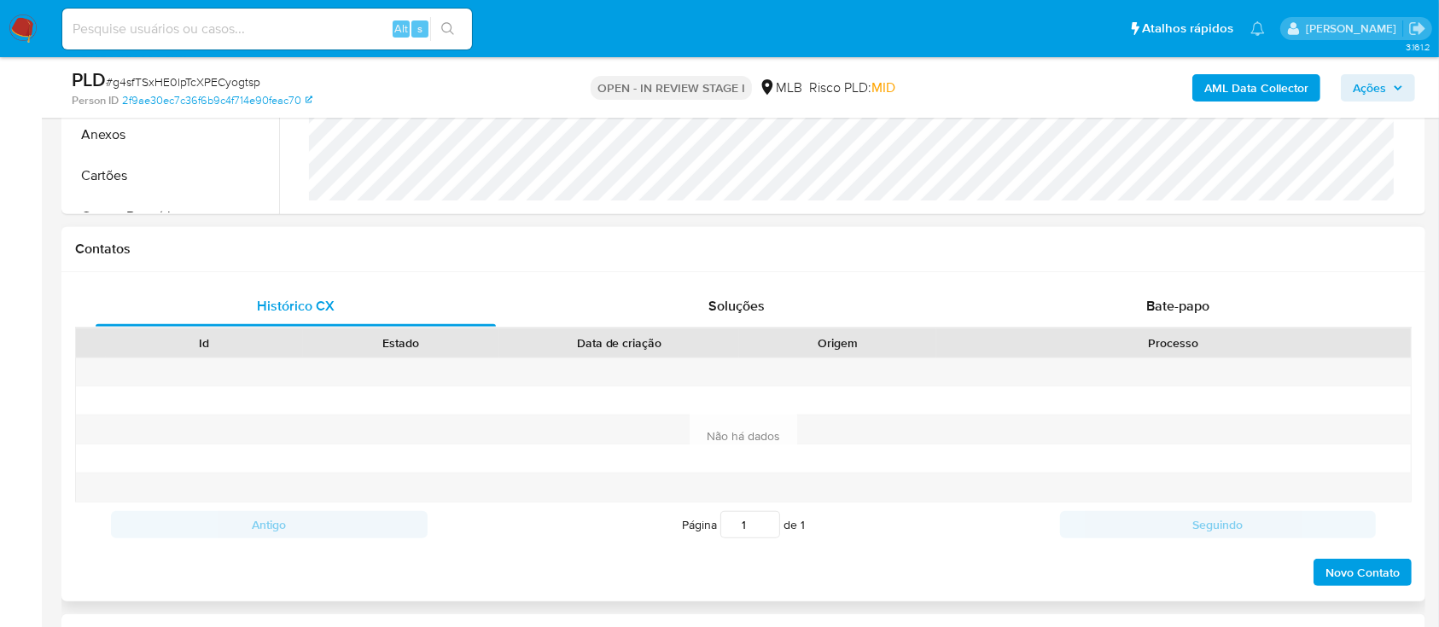
scroll to position [796, 0]
